Goal: Navigation & Orientation: Find specific page/section

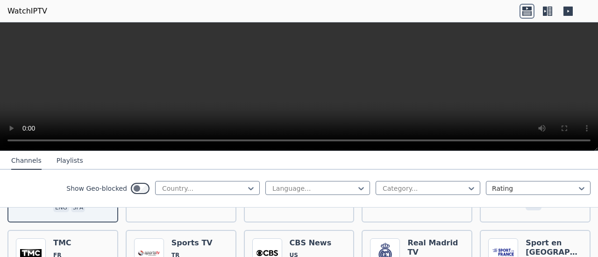
scroll to position [180, 0]
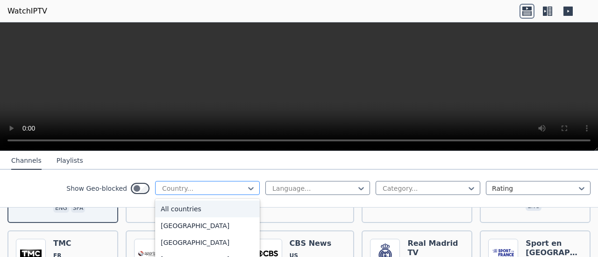
click at [249, 188] on div "Country..." at bounding box center [207, 188] width 105 height 14
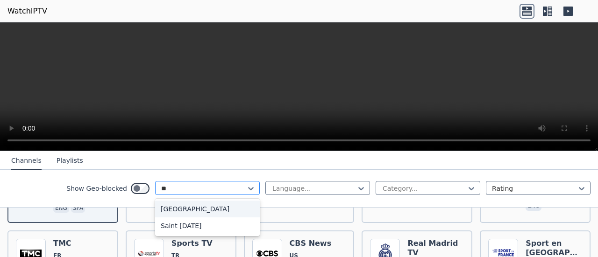
type input "***"
click at [223, 210] on div "[GEOGRAPHIC_DATA]" at bounding box center [207, 209] width 105 height 17
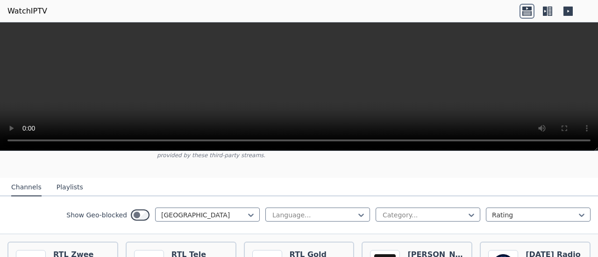
scroll to position [96, 0]
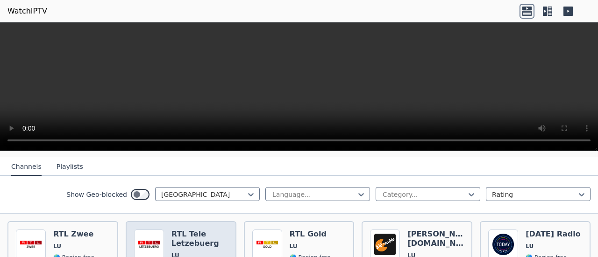
click at [181, 230] on h6 "RTL Tele Letzebuerg" at bounding box center [199, 239] width 57 height 19
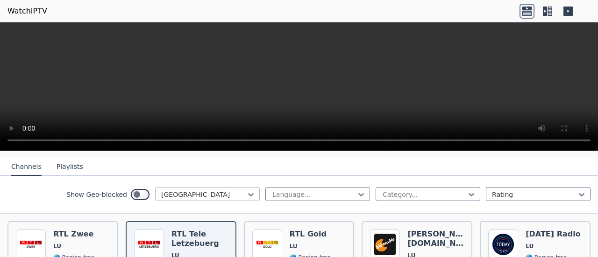
click at [208, 191] on div at bounding box center [203, 194] width 85 height 9
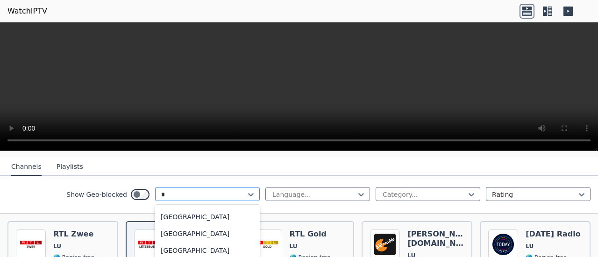
scroll to position [0, 0]
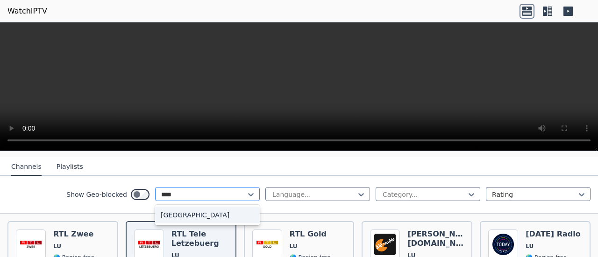
type input "*****"
click at [216, 207] on div "[GEOGRAPHIC_DATA]" at bounding box center [207, 215] width 105 height 17
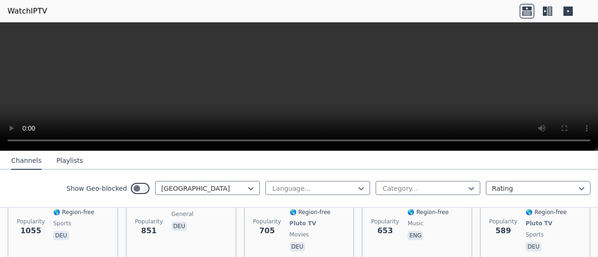
scroll to position [150, 0]
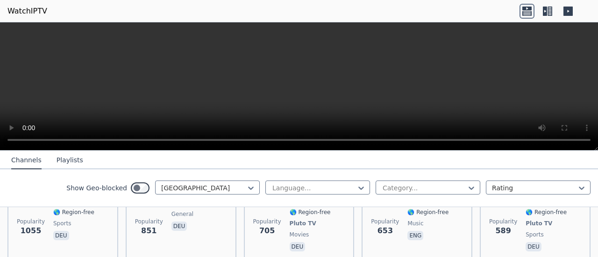
drag, startPoint x: 595, startPoint y: 149, endPoint x: 596, endPoint y: 110, distance: 39.7
click at [596, 110] on div at bounding box center [299, 86] width 598 height 128
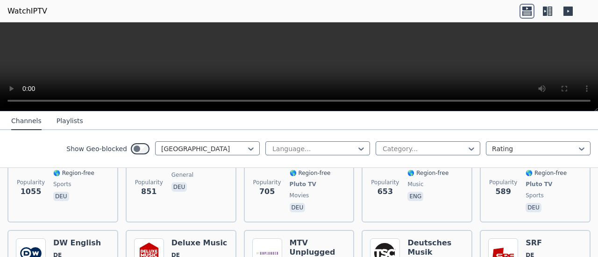
click at [596, 110] on div at bounding box center [299, 66] width 598 height 89
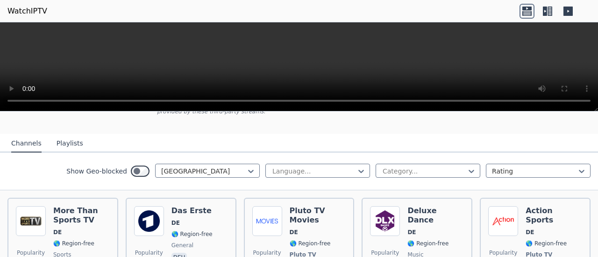
scroll to position [80, 0]
